Goal: Task Accomplishment & Management: Manage account settings

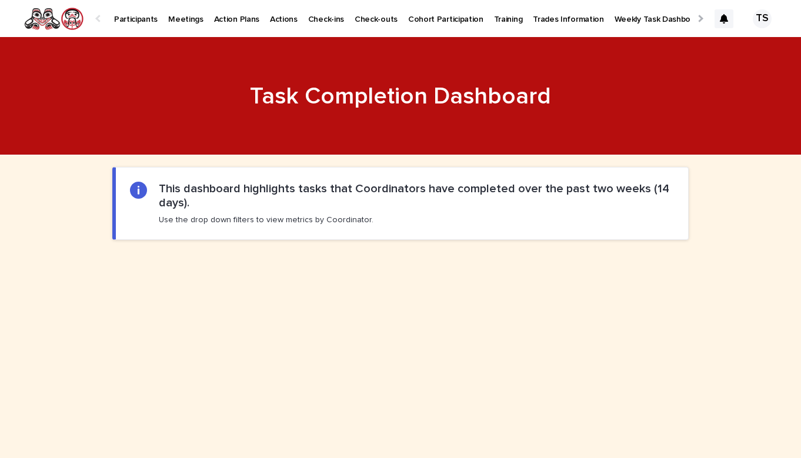
click at [658, 25] on link "Weekly Task Dashboard" at bounding box center [658, 18] width 99 height 36
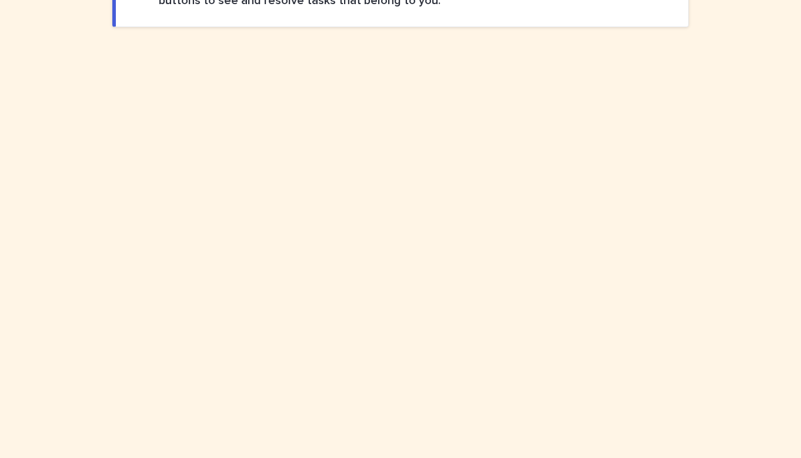
scroll to position [217, 0]
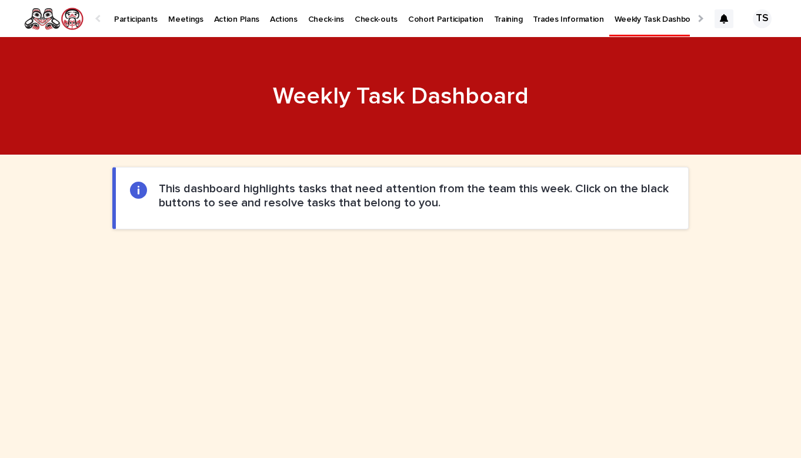
click at [143, 23] on p "Participants" at bounding box center [136, 12] width 44 height 25
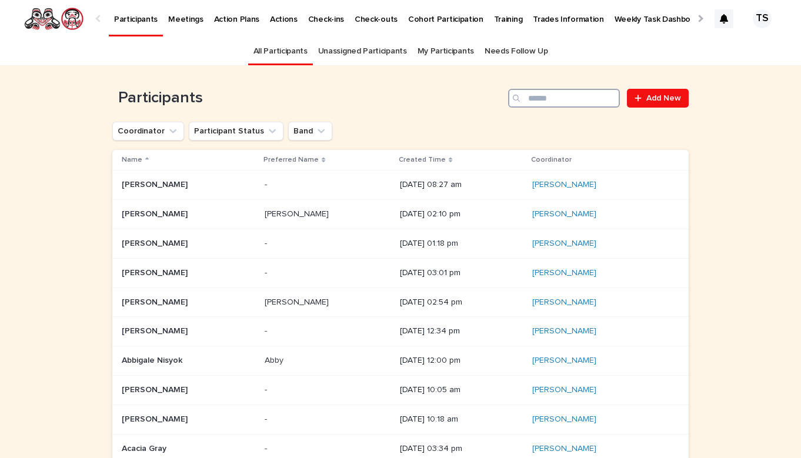
click at [539, 102] on input "Search" at bounding box center [564, 98] width 112 height 19
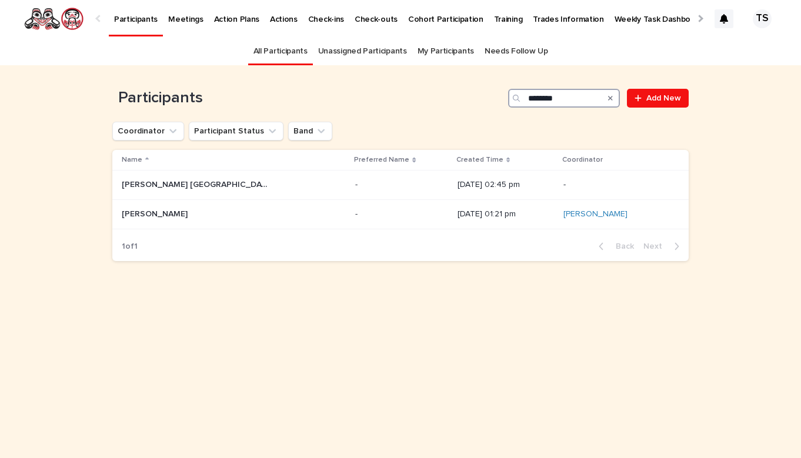
type input "********"
drag, startPoint x: 532, startPoint y: 118, endPoint x: 318, endPoint y: 213, distance: 234.8
click at [355, 213] on p at bounding box center [401, 214] width 93 height 10
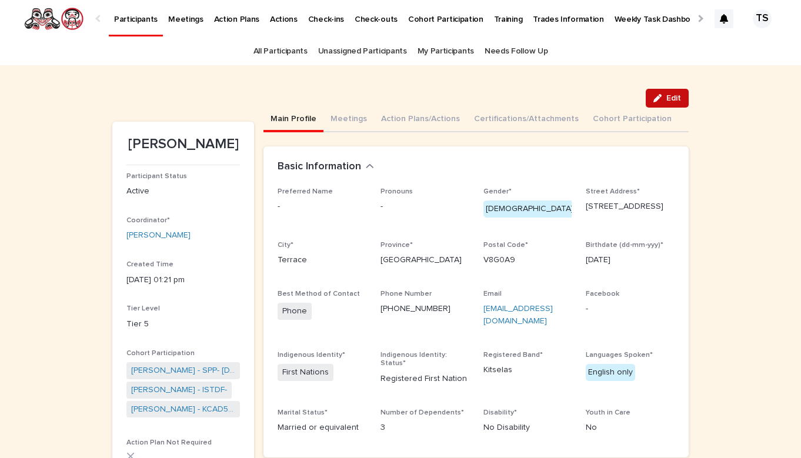
click at [667, 105] on button "Edit" at bounding box center [667, 98] width 43 height 19
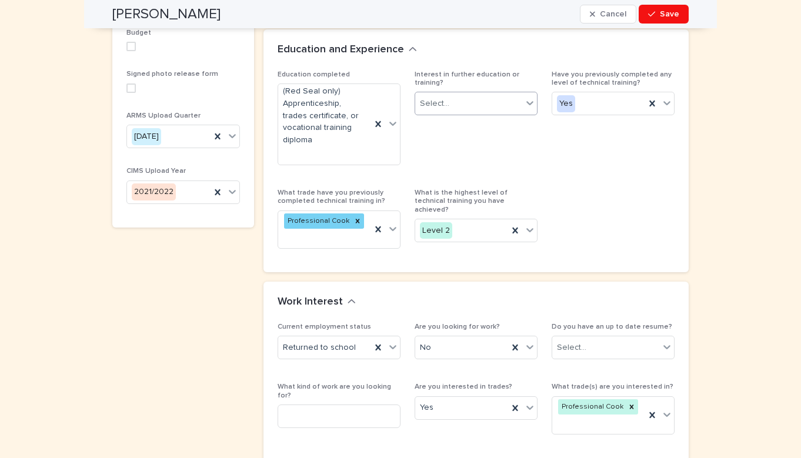
scroll to position [739, 0]
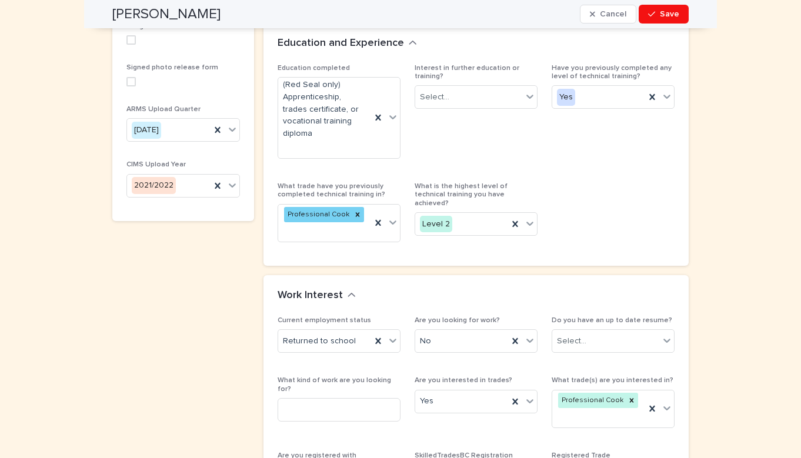
click at [485, 208] on div "What is the highest level of technical training you have achieved? Level 2" at bounding box center [476, 213] width 123 height 63
click at [482, 215] on div "Level 2" at bounding box center [461, 224] width 93 height 19
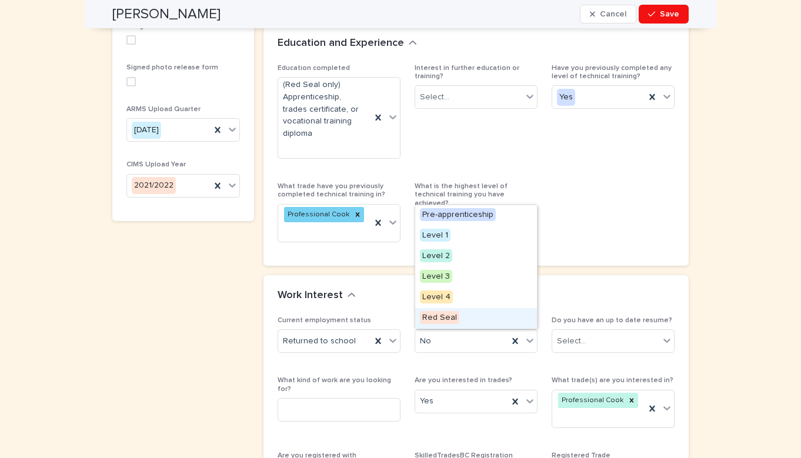
click at [442, 316] on span "Red Seal" at bounding box center [439, 317] width 39 height 13
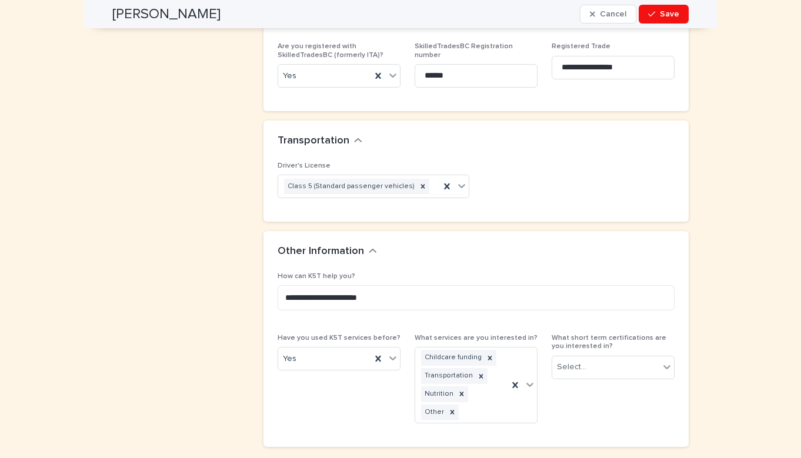
scroll to position [1147, 0]
click at [663, 17] on span "Save" at bounding box center [669, 14] width 19 height 8
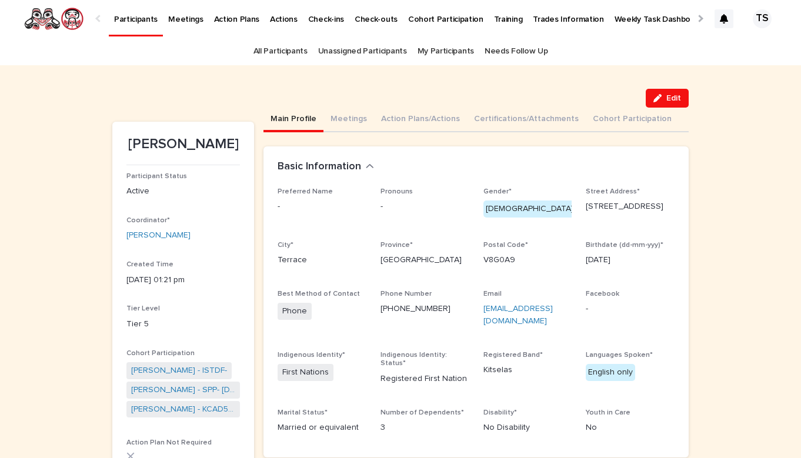
scroll to position [0, 0]
click at [289, 56] on link "All Participants" at bounding box center [280, 52] width 54 height 28
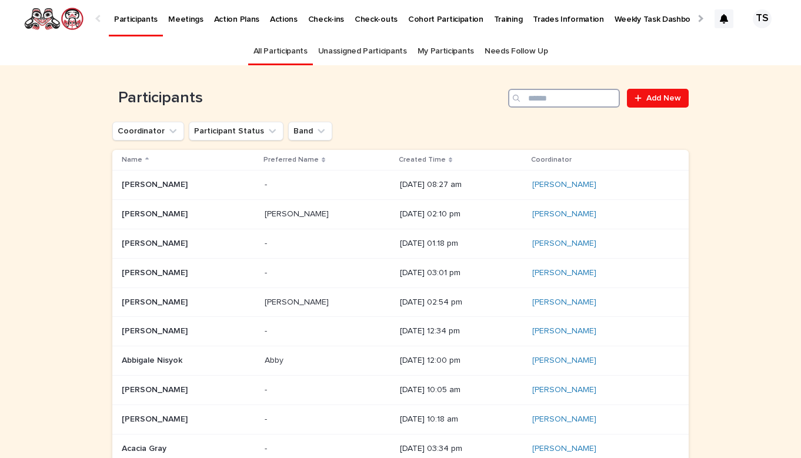
click at [598, 100] on input "Search" at bounding box center [564, 98] width 112 height 19
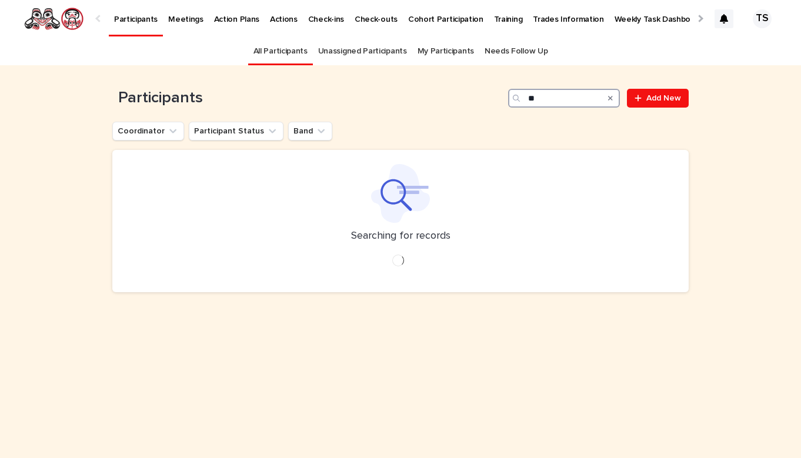
type input "*"
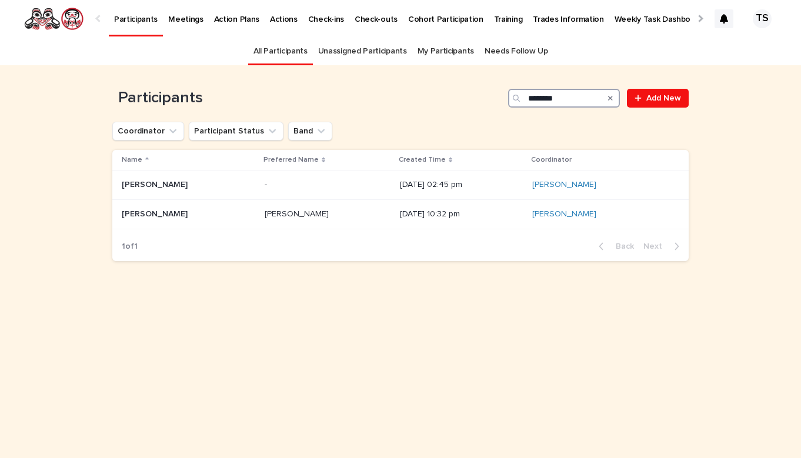
type input "********"
drag, startPoint x: 567, startPoint y: 118, endPoint x: 356, endPoint y: 186, distance: 221.5
click at [356, 186] on p at bounding box center [328, 185] width 126 height 10
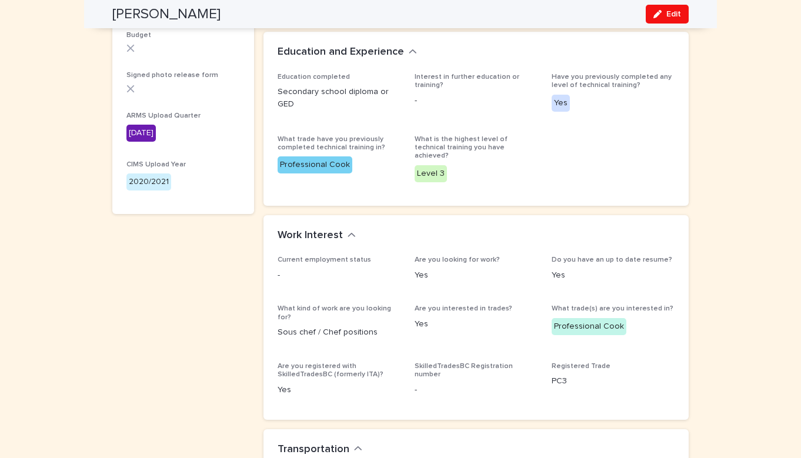
scroll to position [605, 0]
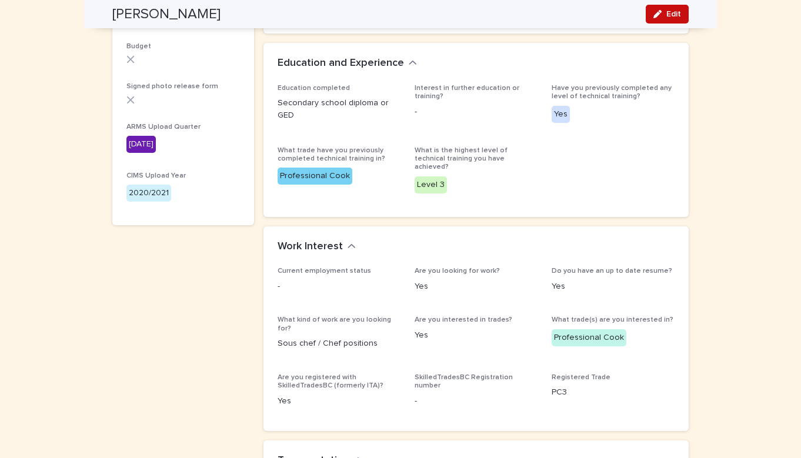
click at [665, 8] on button "Edit" at bounding box center [667, 14] width 43 height 19
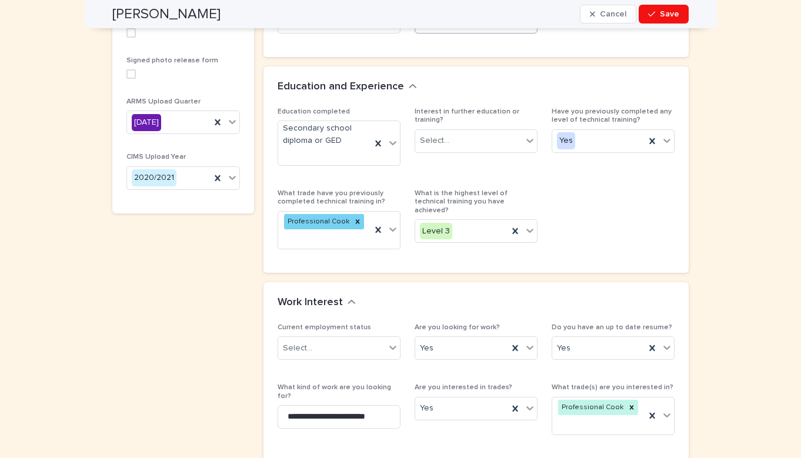
scroll to position [783, 0]
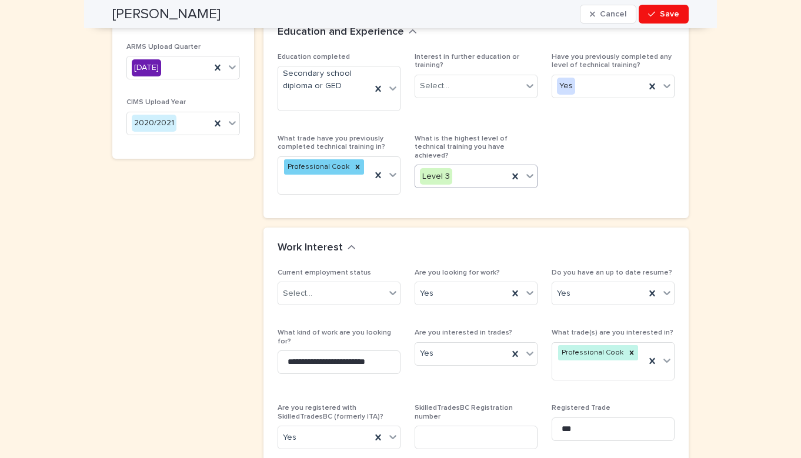
click at [458, 167] on div "Level 3" at bounding box center [461, 176] width 93 height 19
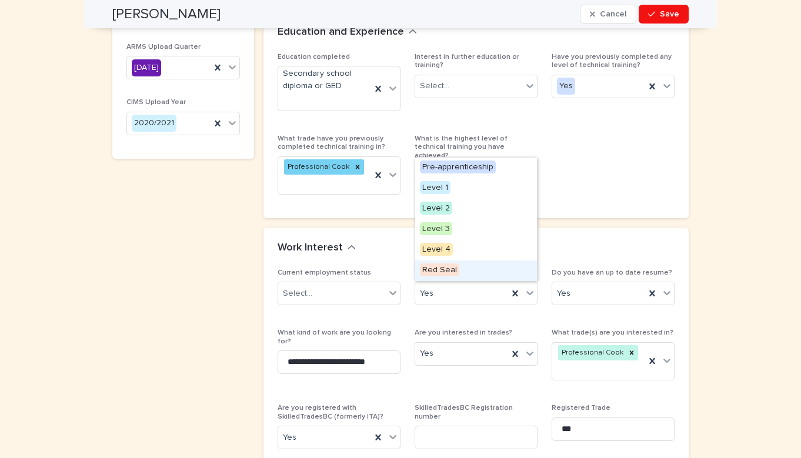
click at [462, 277] on div "Red Seal" at bounding box center [476, 271] width 122 height 21
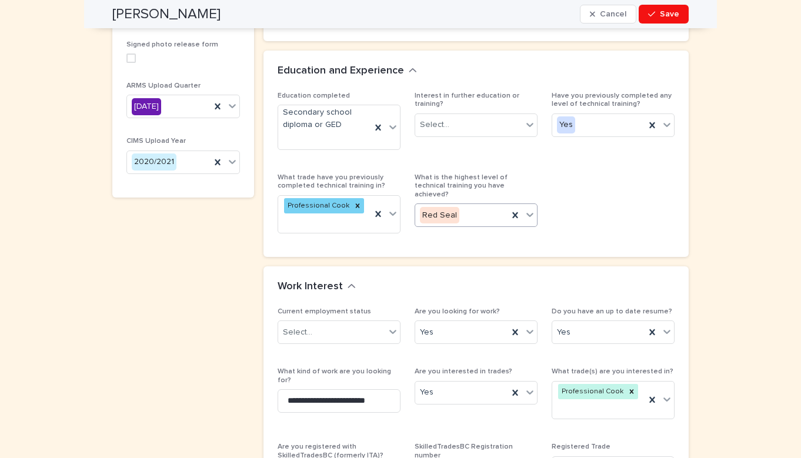
scroll to position [738, 0]
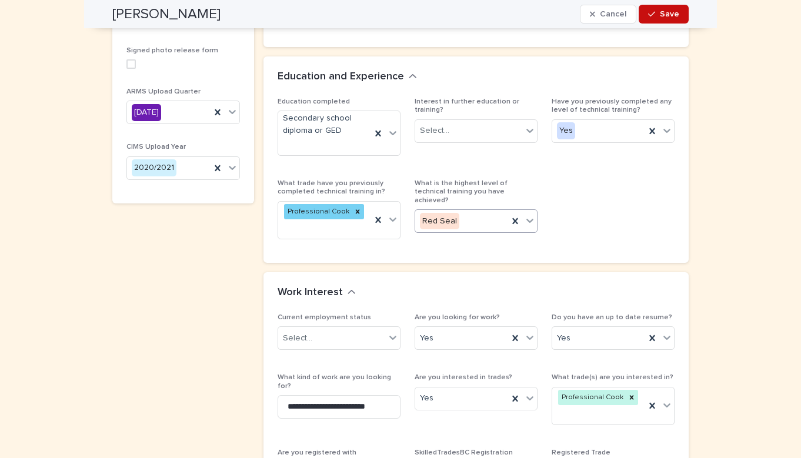
click at [663, 19] on button "Save" at bounding box center [664, 14] width 50 height 19
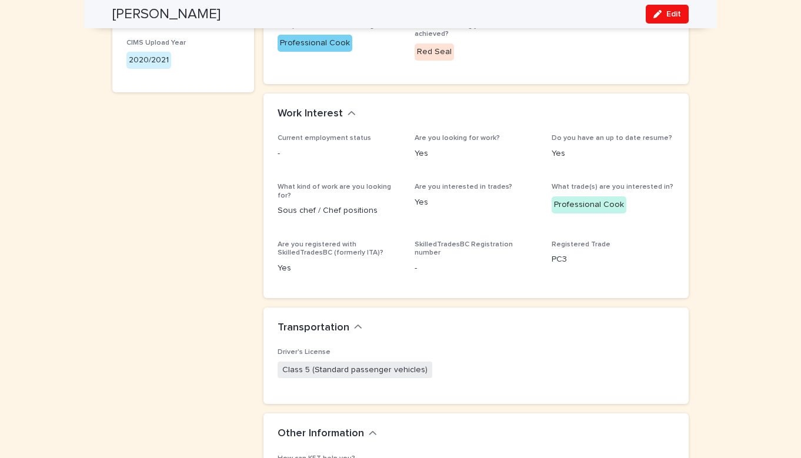
click at [663, 19] on button "Edit" at bounding box center [667, 14] width 43 height 19
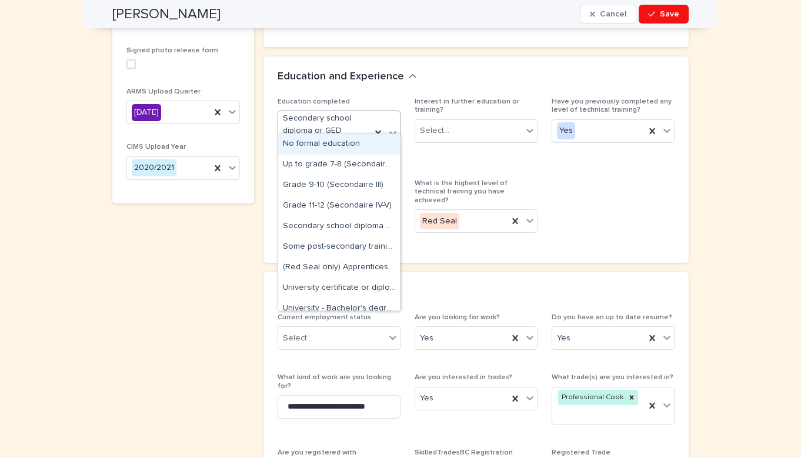
click at [321, 125] on div "Secondary school diploma or GED" at bounding box center [324, 133] width 93 height 44
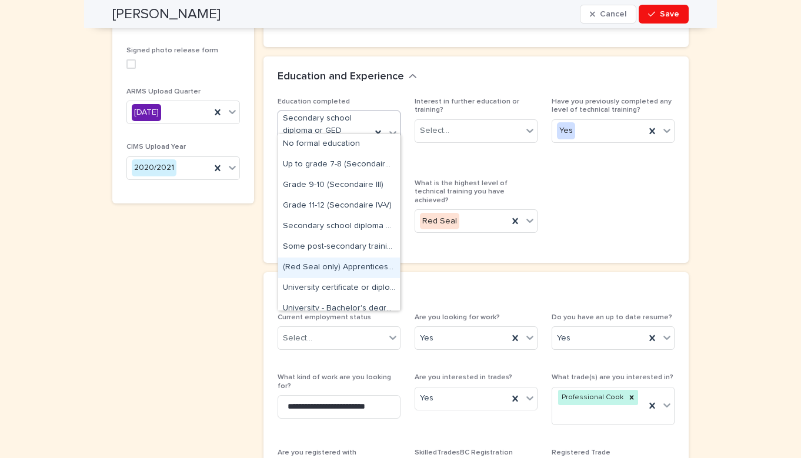
click at [361, 272] on div "(Red Seal only) Apprenticeship, trades certificate, or vocational training dipl…" at bounding box center [339, 268] width 122 height 21
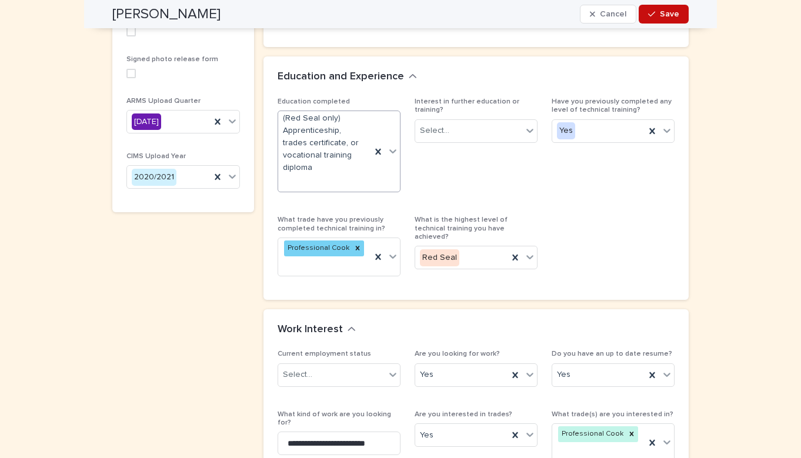
click at [660, 16] on div "button" at bounding box center [654, 14] width 12 height 8
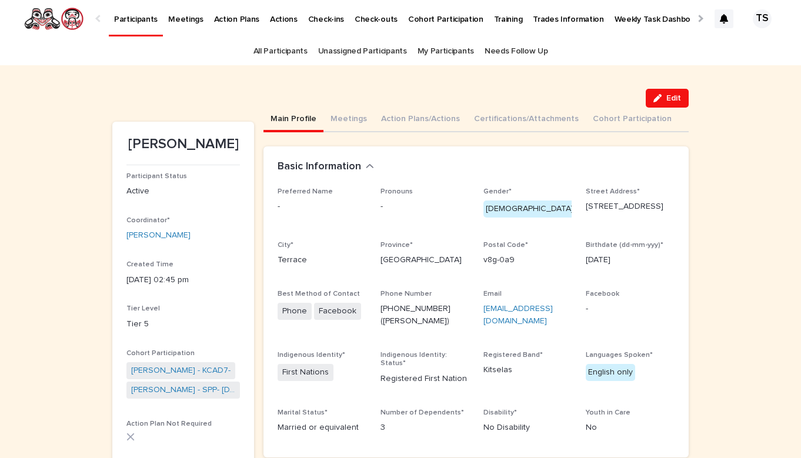
scroll to position [0, 0]
click at [139, 25] on link "Participants" at bounding box center [136, 17] width 54 height 35
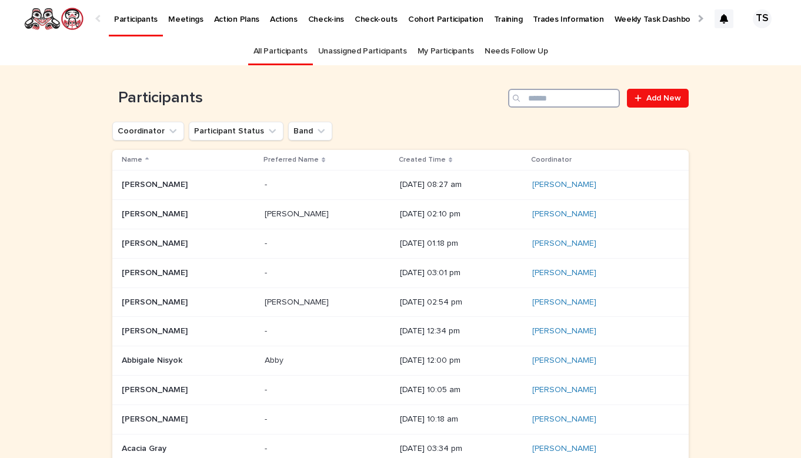
click at [553, 94] on input "Search" at bounding box center [564, 98] width 112 height 19
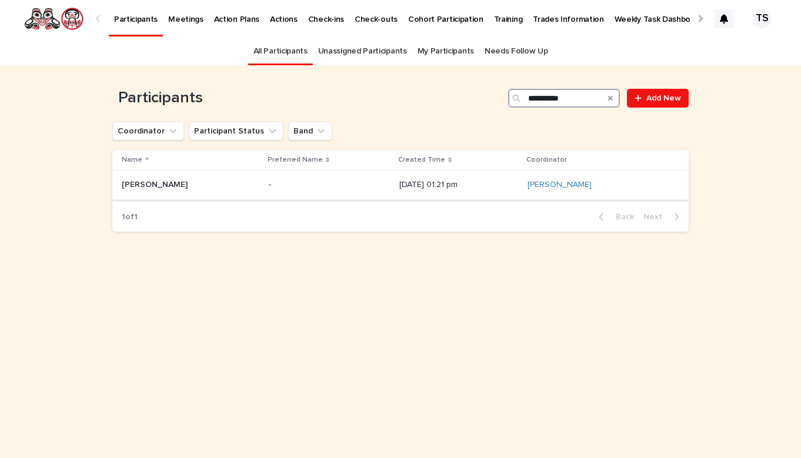
type input "**********"
click at [399, 188] on p "[DATE] 01:21 pm" at bounding box center [458, 185] width 119 height 10
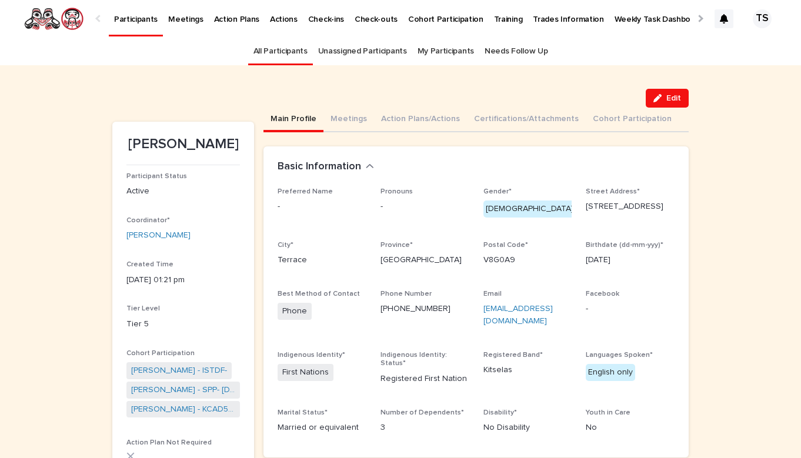
scroll to position [38, 0]
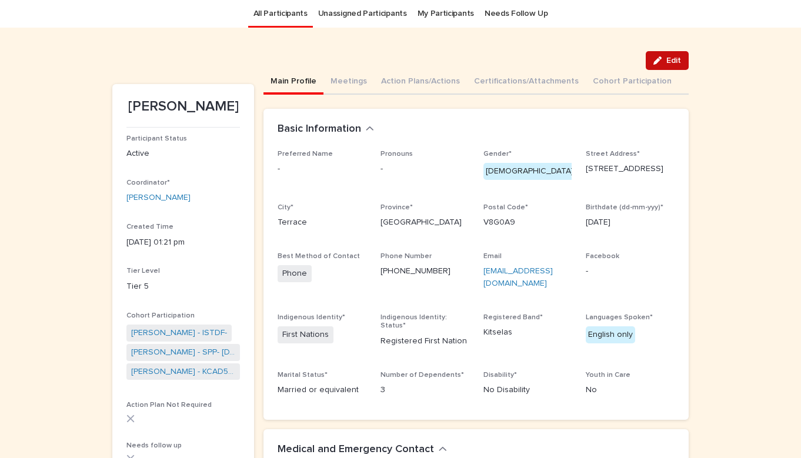
click at [668, 55] on button "Edit" at bounding box center [667, 60] width 43 height 19
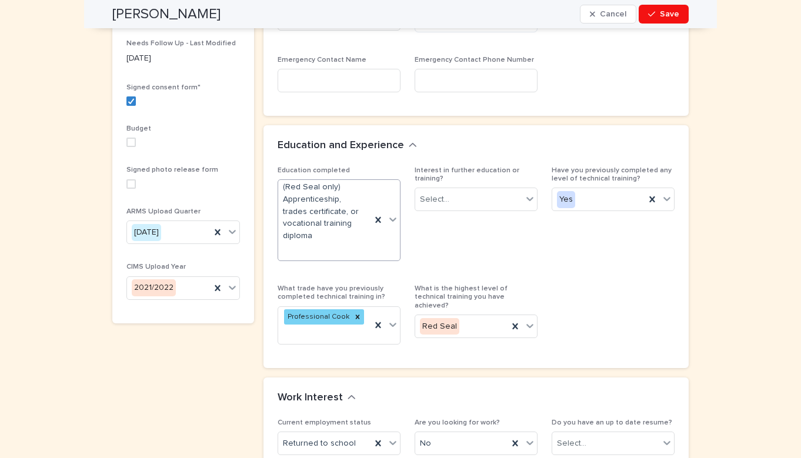
scroll to position [639, 0]
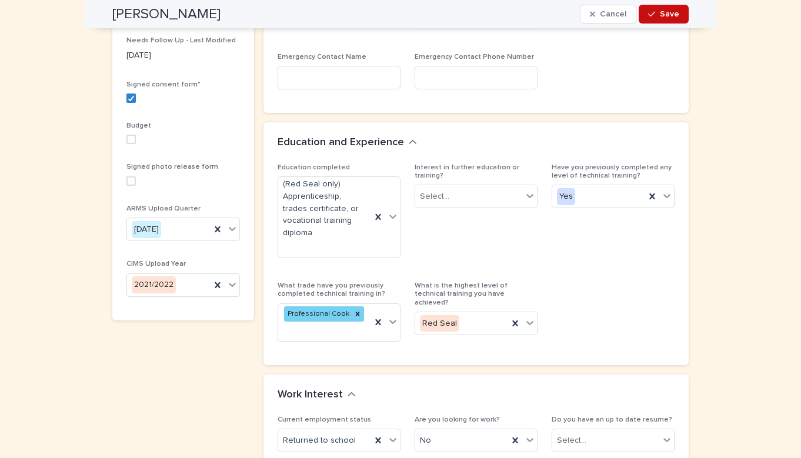
click at [667, 21] on button "Save" at bounding box center [664, 14] width 50 height 19
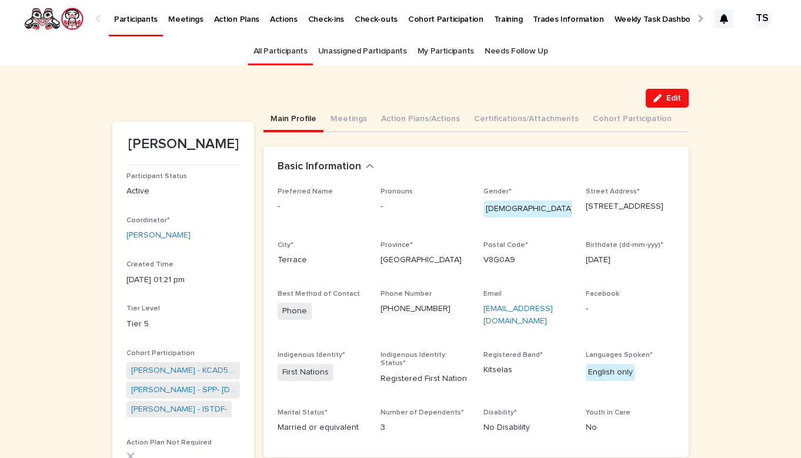
scroll to position [0, 0]
click at [279, 48] on link "All Participants" at bounding box center [280, 52] width 54 height 28
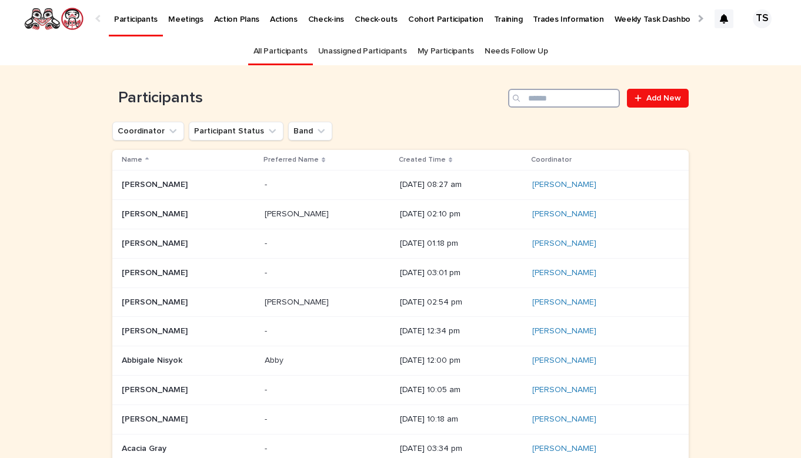
click at [583, 95] on input "Search" at bounding box center [564, 98] width 112 height 19
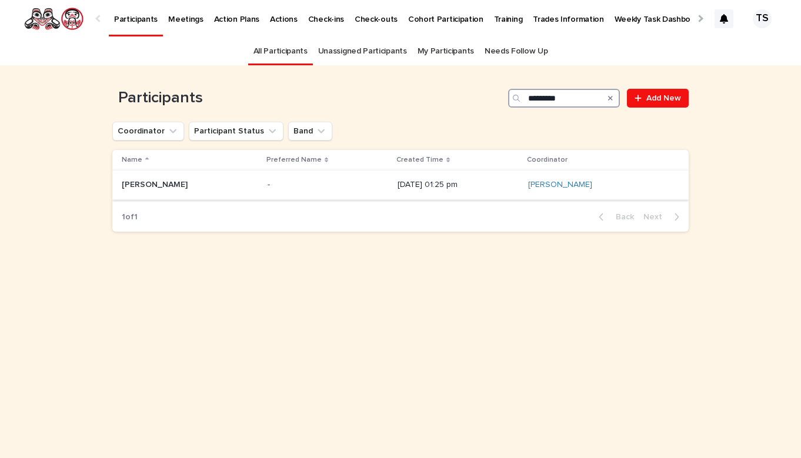
type input "*********"
click at [415, 196] on td "[DATE] 01:25 pm" at bounding box center [458, 185] width 131 height 29
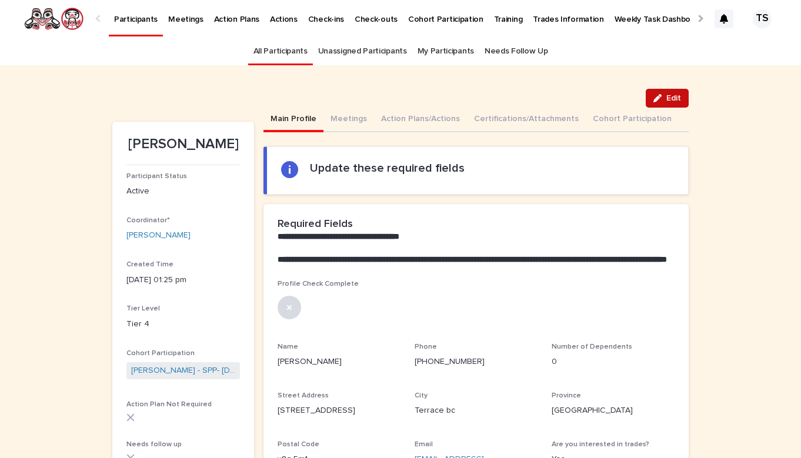
click at [666, 98] on div "button" at bounding box center [659, 98] width 13 height 8
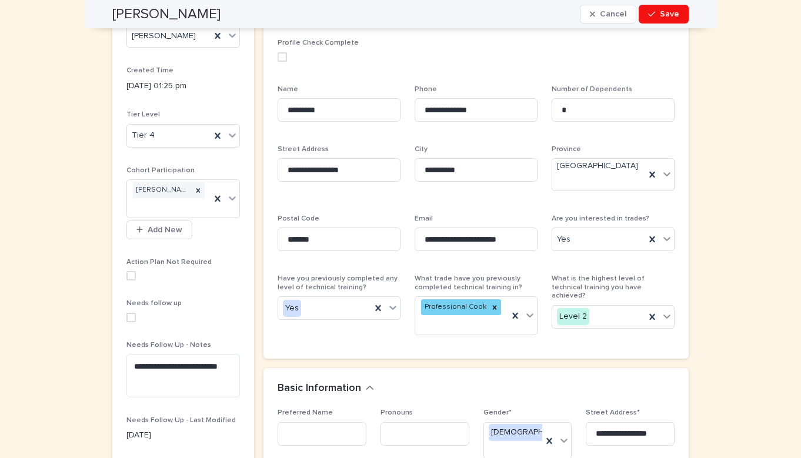
scroll to position [242, 0]
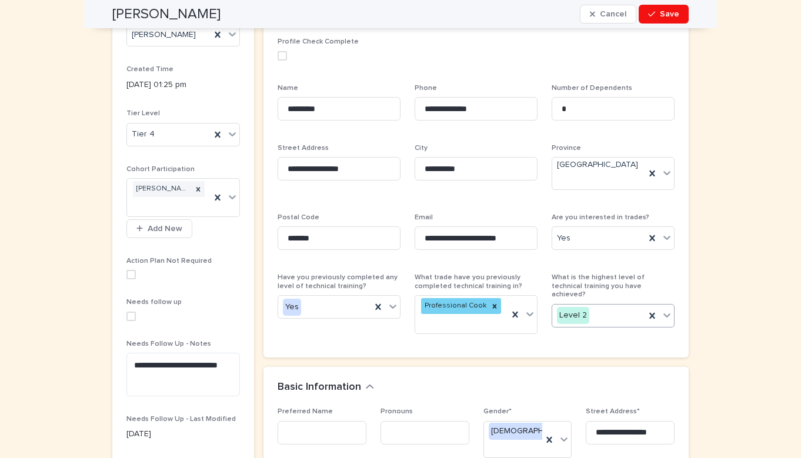
click at [605, 306] on div "Level 2" at bounding box center [598, 315] width 93 height 19
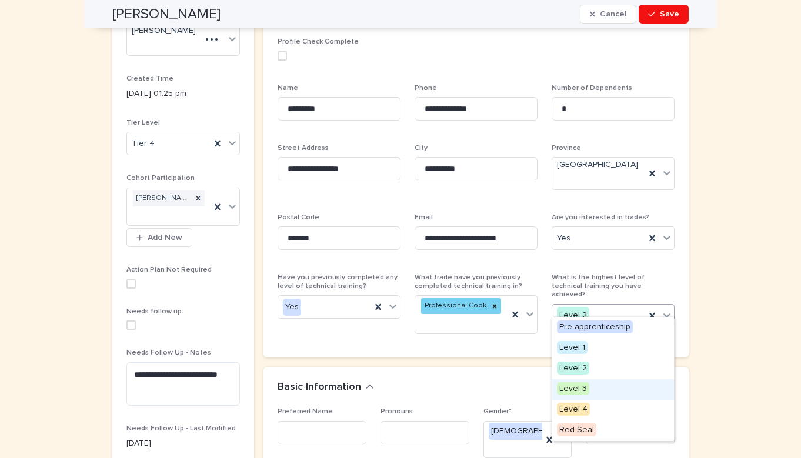
click at [591, 388] on div "Level 3" at bounding box center [613, 389] width 122 height 21
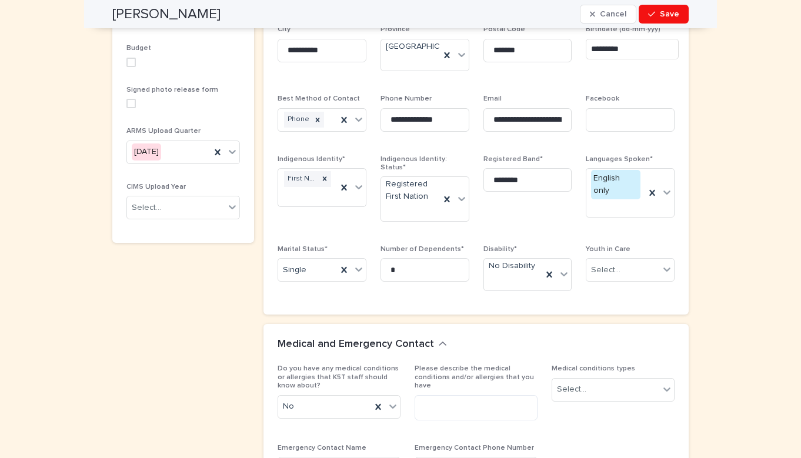
scroll to position [693, 0]
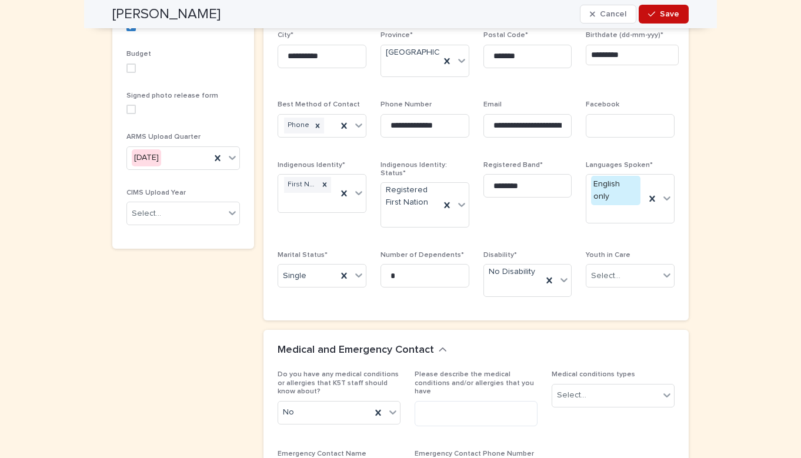
click at [663, 14] on span "Save" at bounding box center [669, 14] width 19 height 8
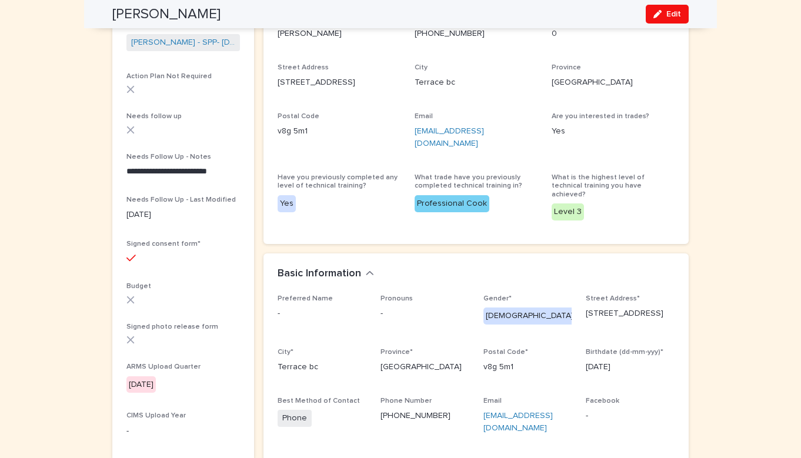
scroll to position [326, 0]
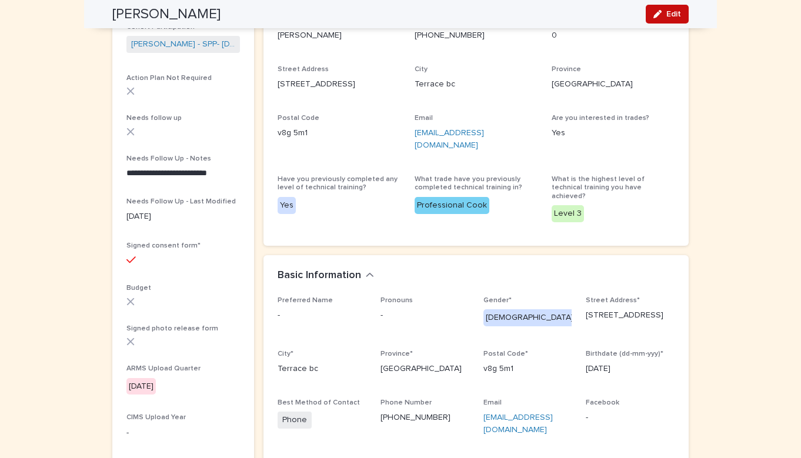
click at [658, 14] on icon "button" at bounding box center [657, 14] width 8 height 8
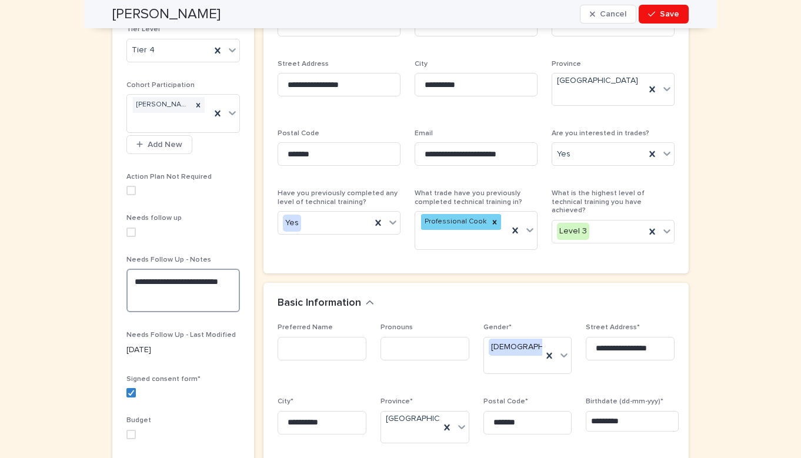
drag, startPoint x: 186, startPoint y: 299, endPoint x: 30, endPoint y: 248, distance: 164.2
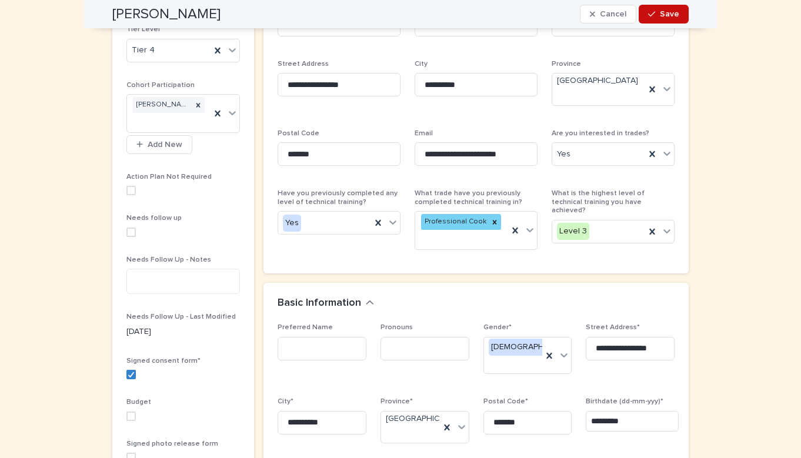
click at [679, 15] on button "Save" at bounding box center [664, 14] width 50 height 19
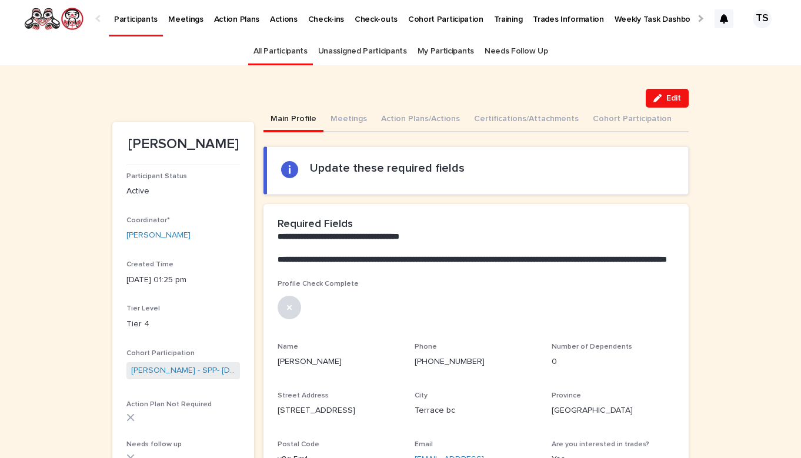
scroll to position [-17, 0]
